Goal: Information Seeking & Learning: Learn about a topic

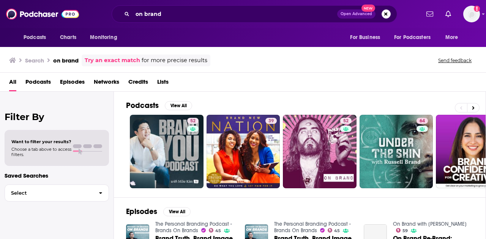
click at [218, 8] on div "on brand Open Advanced New" at bounding box center [254, 13] width 285 height 17
click at [217, 14] on input "on brand" at bounding box center [234, 14] width 204 height 12
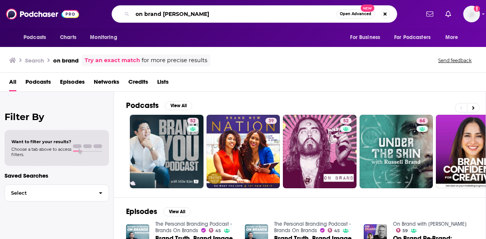
type input "on brand [PERSON_NAME]"
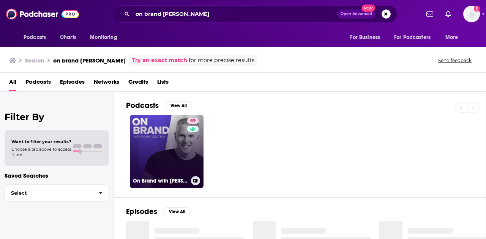
click at [172, 133] on link "59 On Brand with [PERSON_NAME]" at bounding box center [167, 152] width 74 height 74
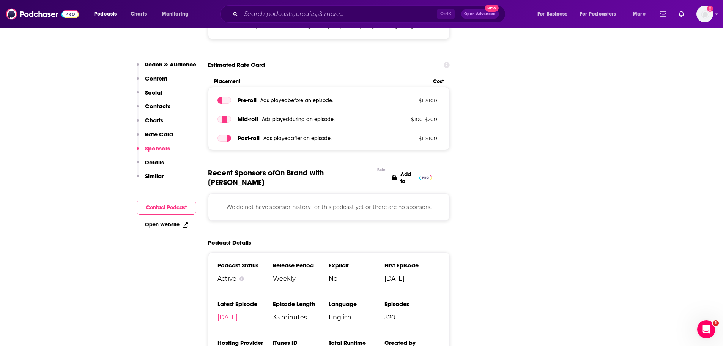
scroll to position [986, 0]
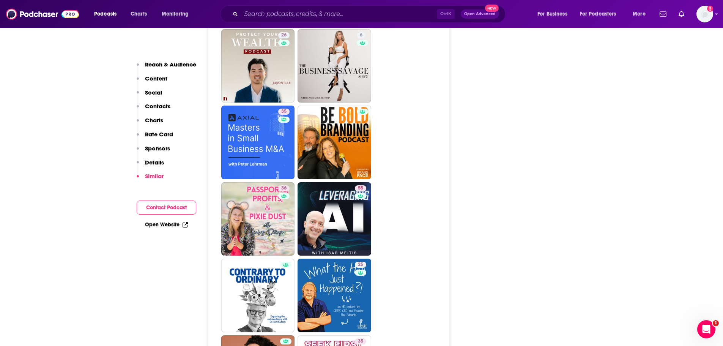
click at [166, 66] on p "Reach & Audience" at bounding box center [170, 64] width 51 height 7
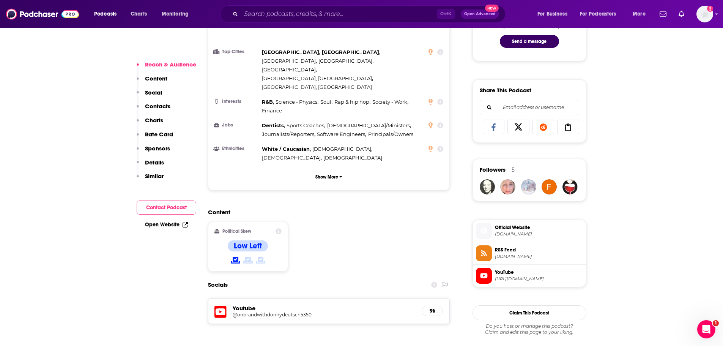
scroll to position [113, 0]
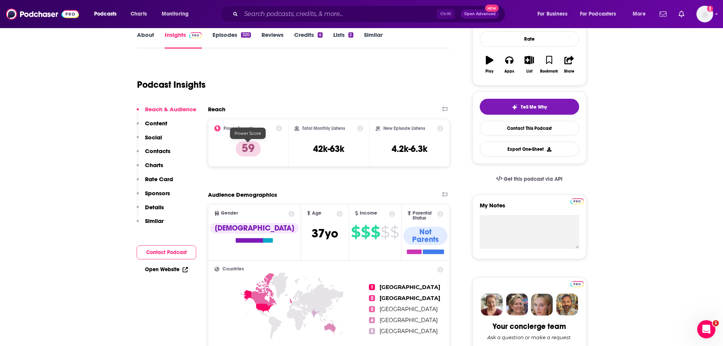
click at [254, 146] on p "59" at bounding box center [248, 148] width 25 height 15
click at [280, 127] on icon at bounding box center [279, 128] width 6 height 6
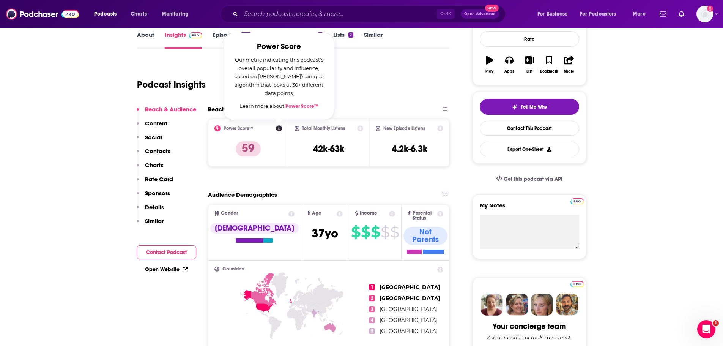
click at [388, 117] on div "Reach" at bounding box center [329, 111] width 242 height 13
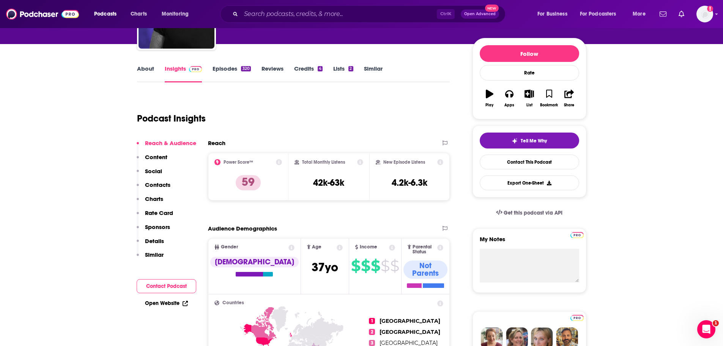
scroll to position [38, 0]
